Goal: Check status: Check status

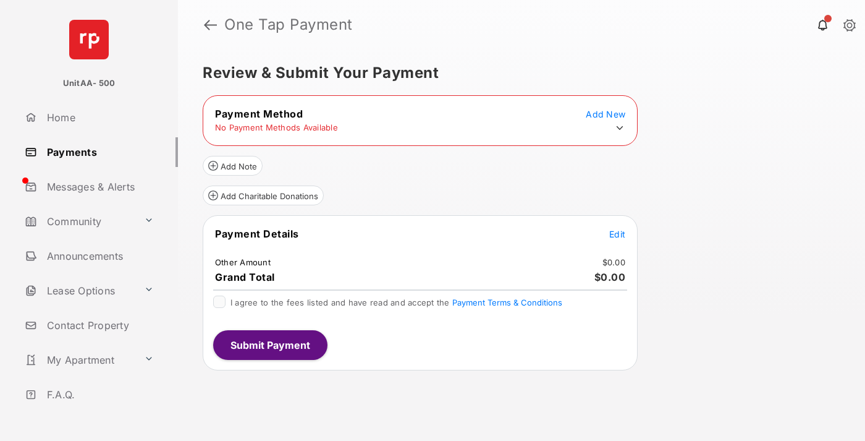
click at [620, 128] on icon at bounding box center [619, 127] width 11 height 11
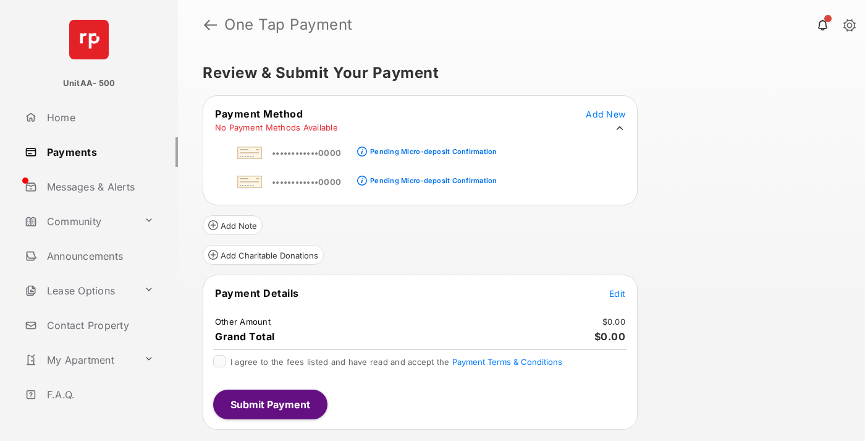
click at [431, 148] on div "Pending Micro-deposit Confirmation" at bounding box center [433, 151] width 127 height 9
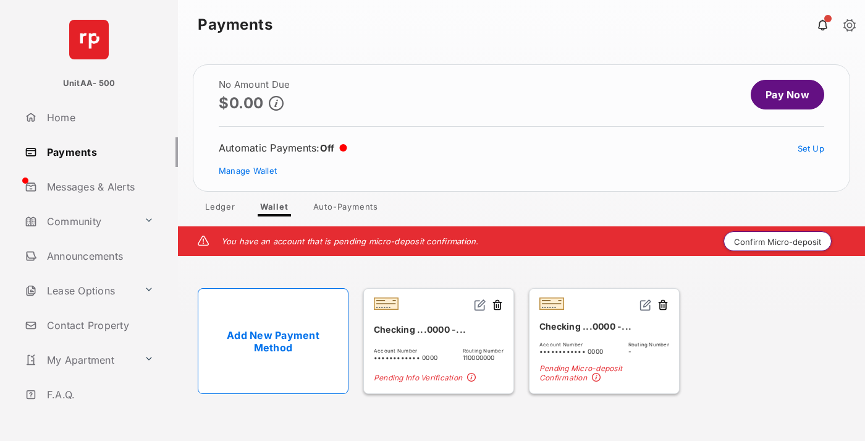
click at [778, 241] on button "Confirm Micro-deposit" at bounding box center [778, 241] width 108 height 20
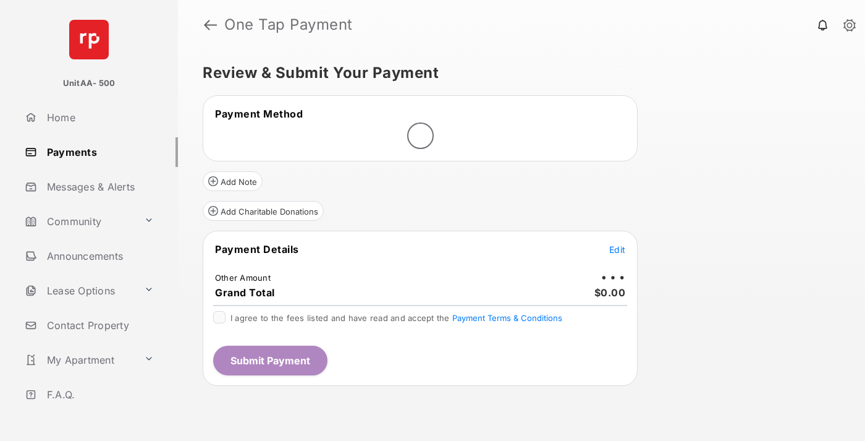
click at [618, 249] on span "Edit" at bounding box center [618, 249] width 16 height 11
